Goal: Find specific page/section: Find specific page/section

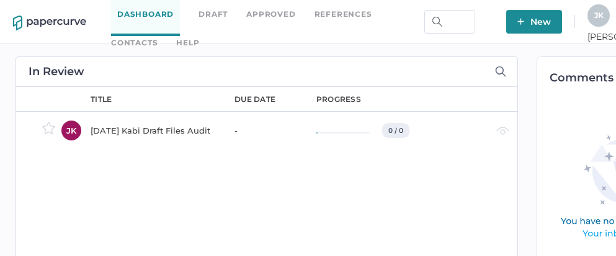
click at [158, 36] on link "Contacts" at bounding box center [134, 43] width 47 height 14
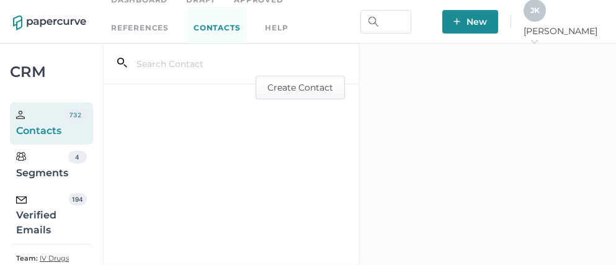
click at [37, 218] on div "Verified Emails" at bounding box center [42, 215] width 53 height 45
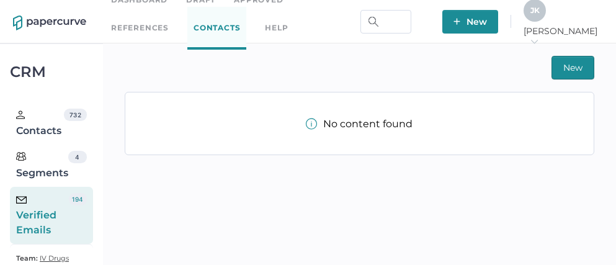
scroll to position [29, 0]
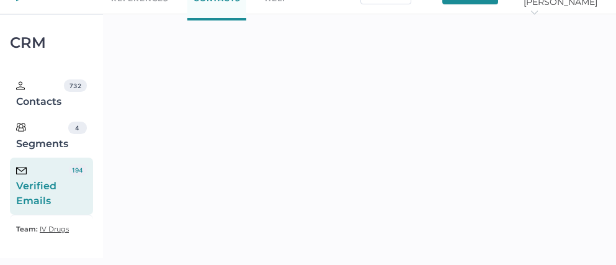
click at [43, 190] on div "Verified Emails" at bounding box center [42, 186] width 53 height 45
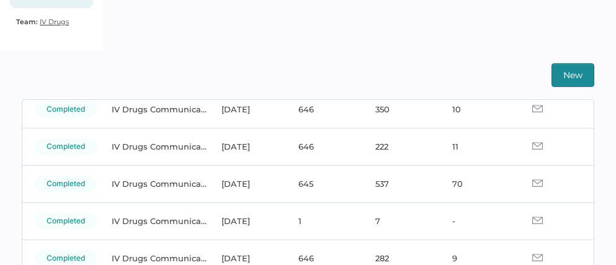
scroll to position [94, 0]
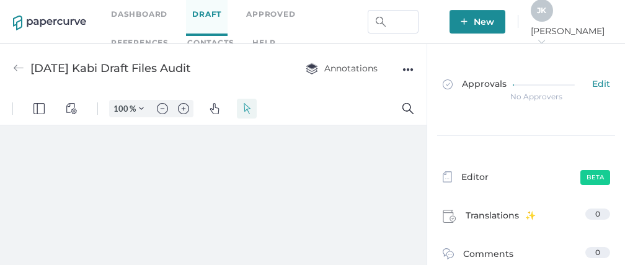
type input "111"
type input "1"
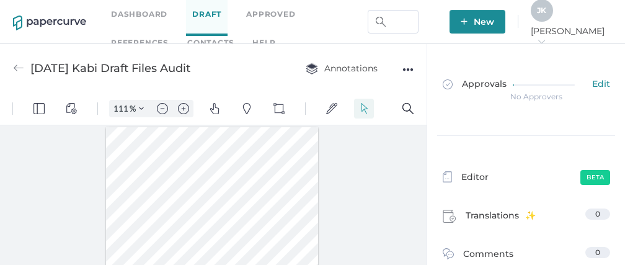
scroll to position [1, 0]
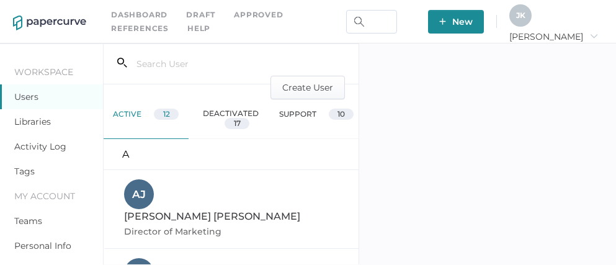
scroll to position [43, 0]
